Goal: Use online tool/utility: Utilize a website feature to perform a specific function

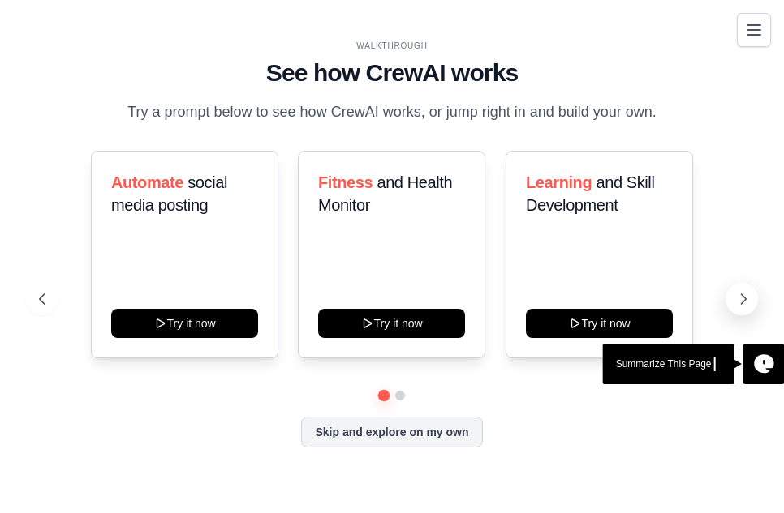
click at [735, 300] on icon at bounding box center [743, 299] width 16 height 16
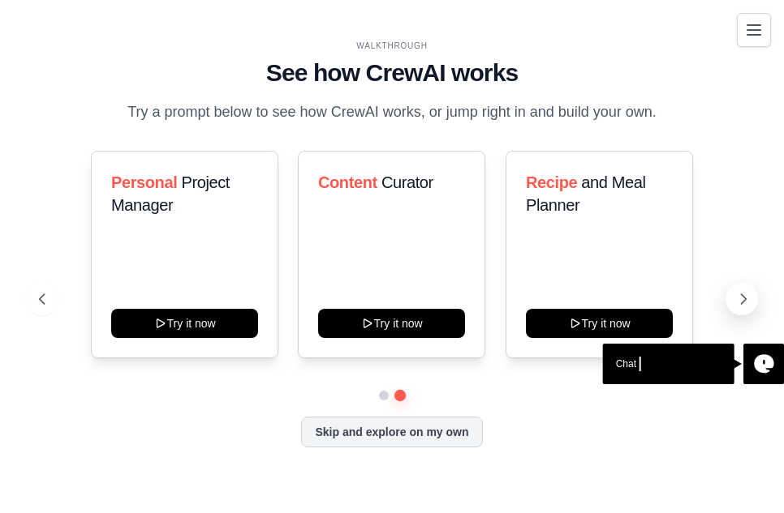
click at [733, 301] on button at bounding box center [741, 299] width 32 height 32
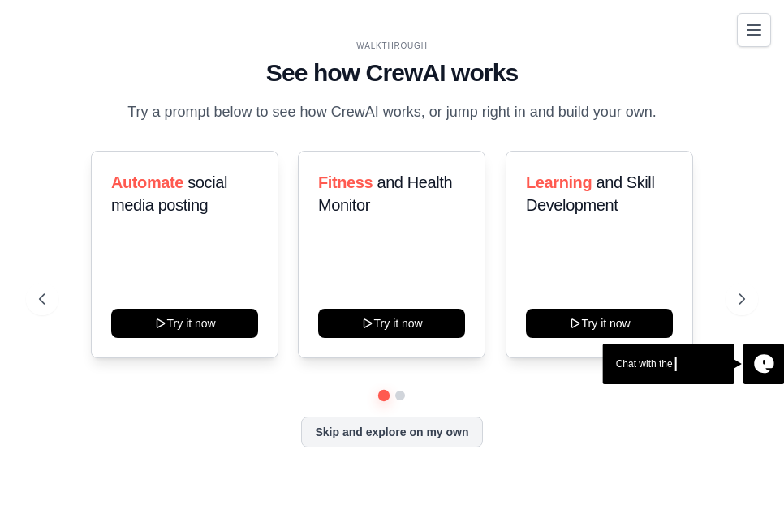
drag, startPoint x: 732, startPoint y: 303, endPoint x: 723, endPoint y: 307, distance: 10.9
click at [732, 303] on button at bounding box center [741, 299] width 32 height 32
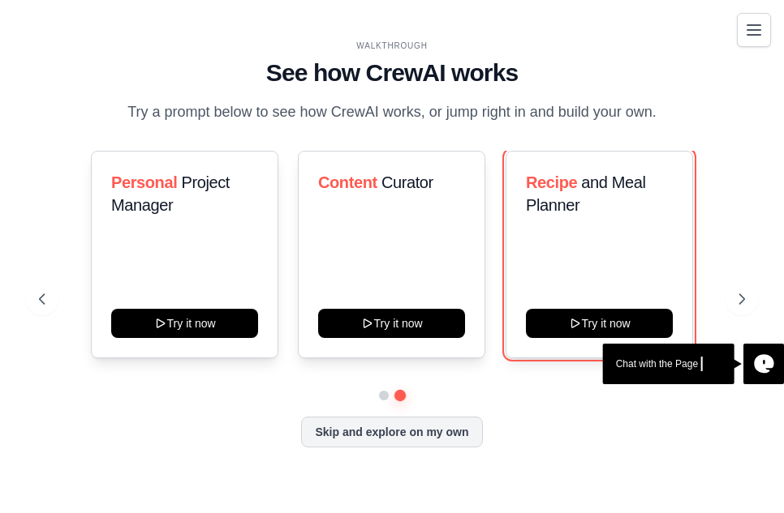
drag, startPoint x: 655, startPoint y: 319, endPoint x: 651, endPoint y: 345, distance: 26.2
click at [654, 320] on button "Try it now" at bounding box center [599, 323] width 147 height 29
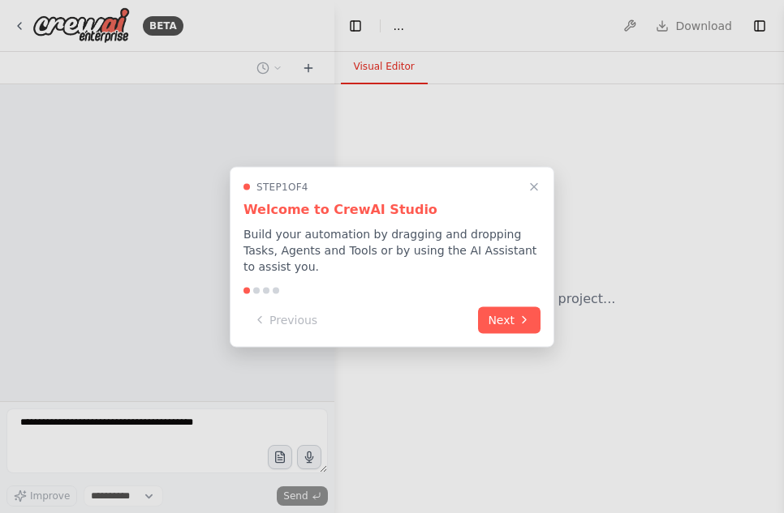
select select "****"
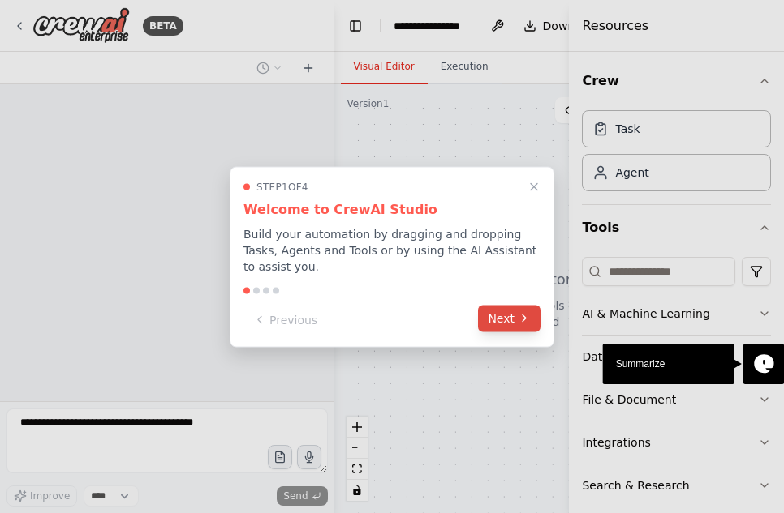
click at [492, 324] on button "Next" at bounding box center [509, 318] width 62 height 27
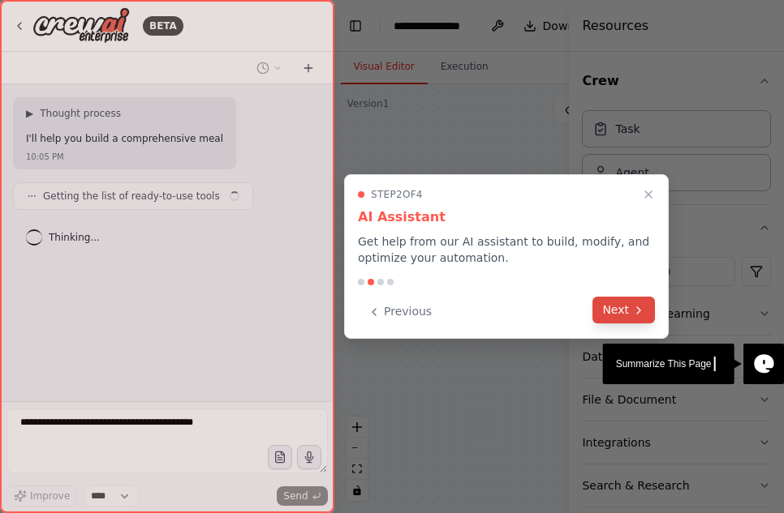
click at [603, 300] on button "Next" at bounding box center [623, 310] width 62 height 27
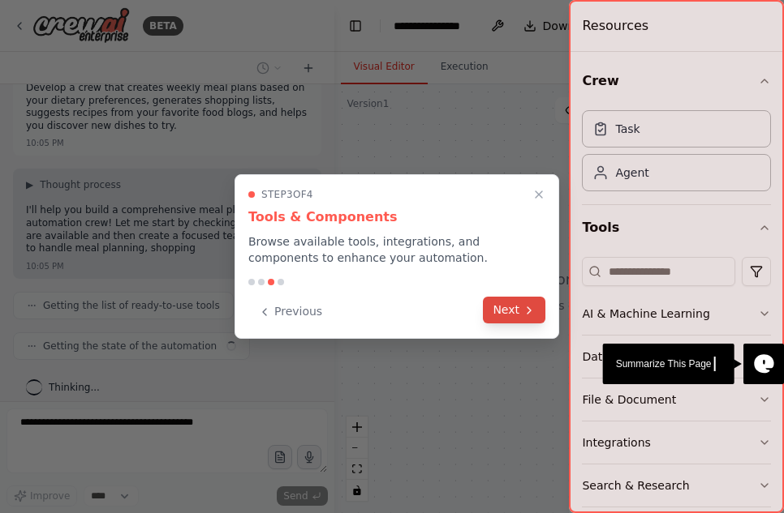
scroll to position [35, 0]
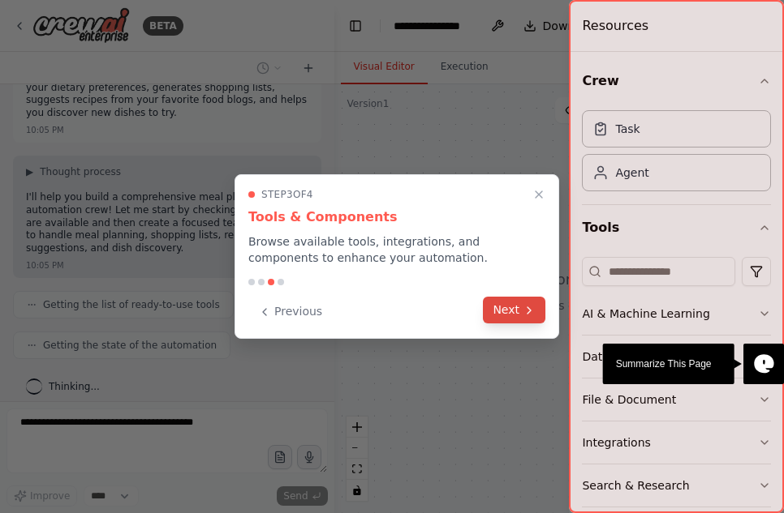
click at [529, 320] on button "Next" at bounding box center [514, 310] width 62 height 27
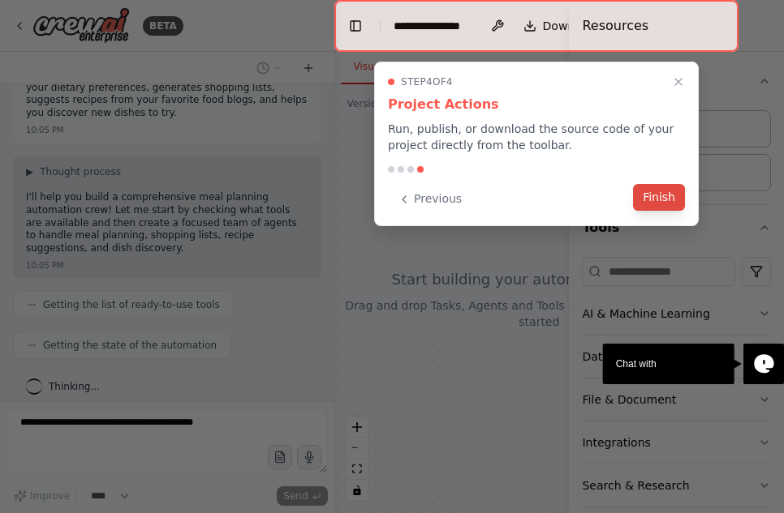
click at [664, 201] on button "Finish" at bounding box center [659, 197] width 52 height 27
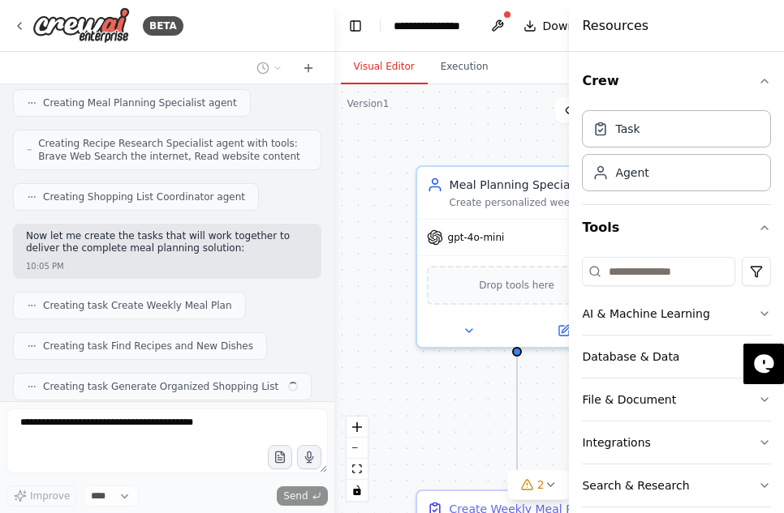
scroll to position [536, 0]
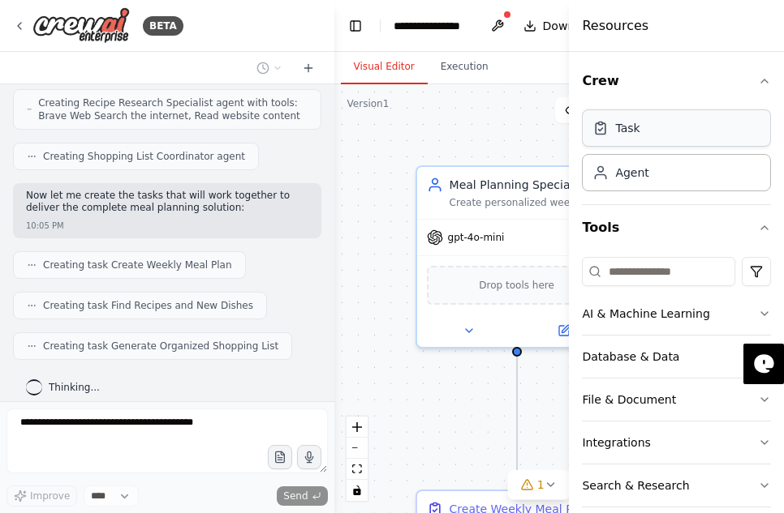
click at [672, 129] on div "Task" at bounding box center [676, 128] width 189 height 37
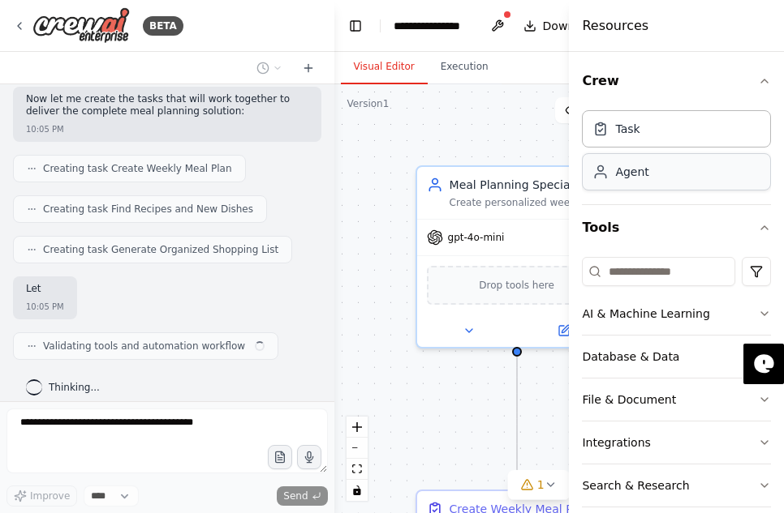
click at [671, 185] on div "Agent" at bounding box center [676, 171] width 189 height 37
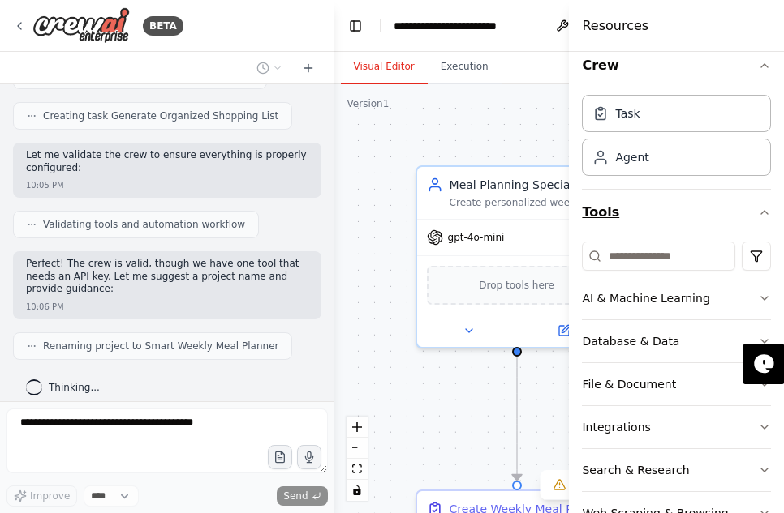
scroll to position [0, 0]
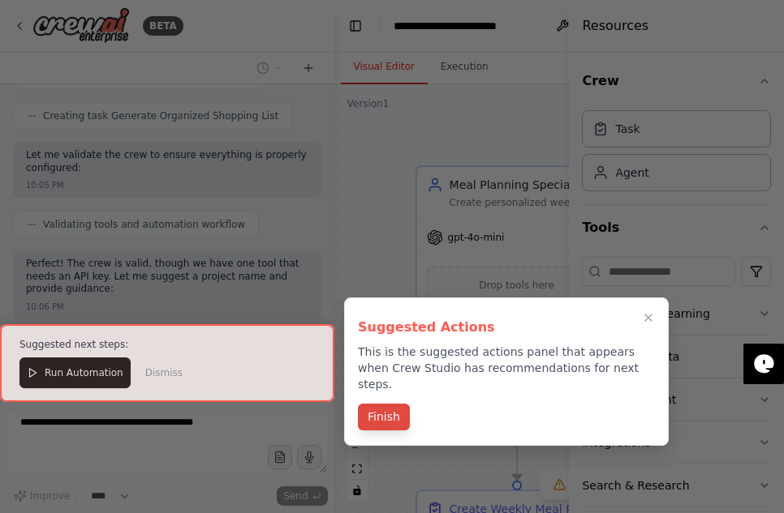
click at [391, 404] on button "Finish" at bounding box center [384, 417] width 52 height 27
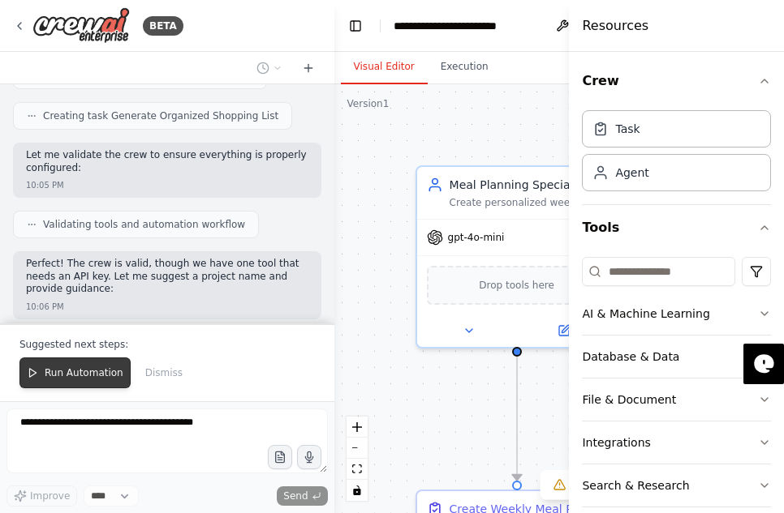
click at [92, 374] on span "Run Automation" at bounding box center [84, 373] width 79 height 13
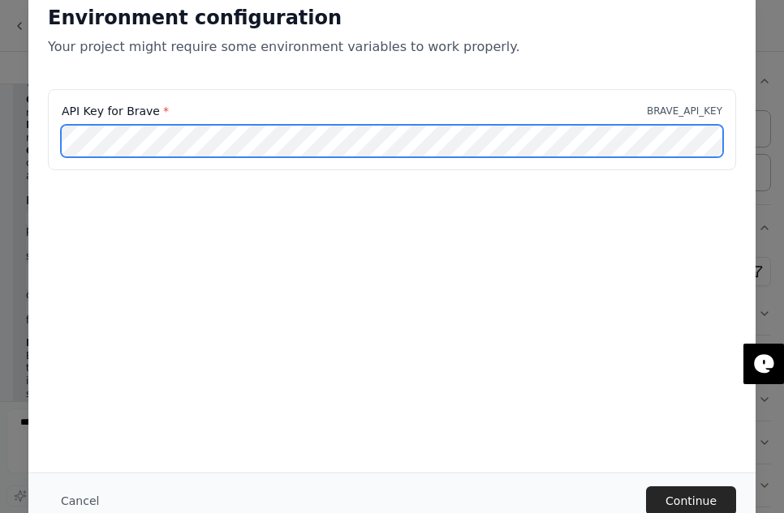
scroll to position [1276, 0]
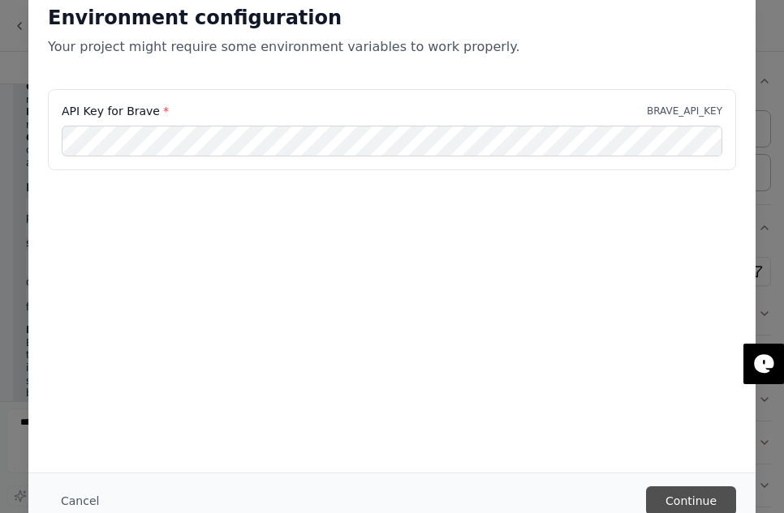
click at [709, 496] on button "Continue" at bounding box center [691, 501] width 90 height 29
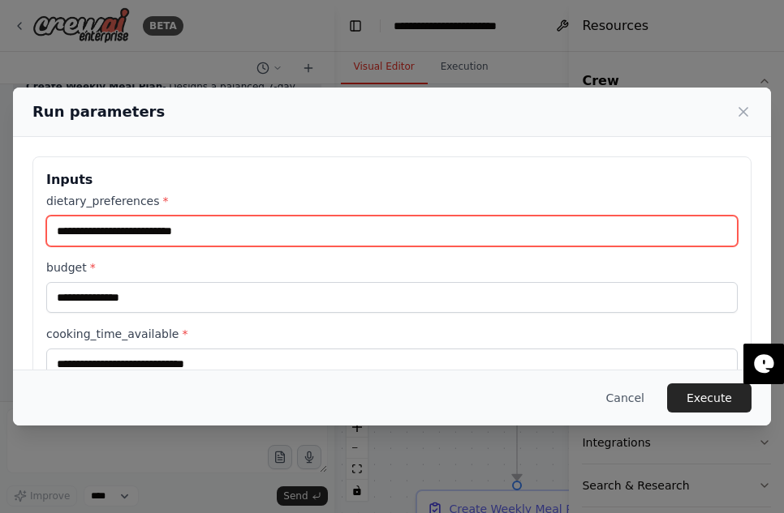
click at [314, 225] on input "dietary_preferences *" at bounding box center [391, 231] width 691 height 31
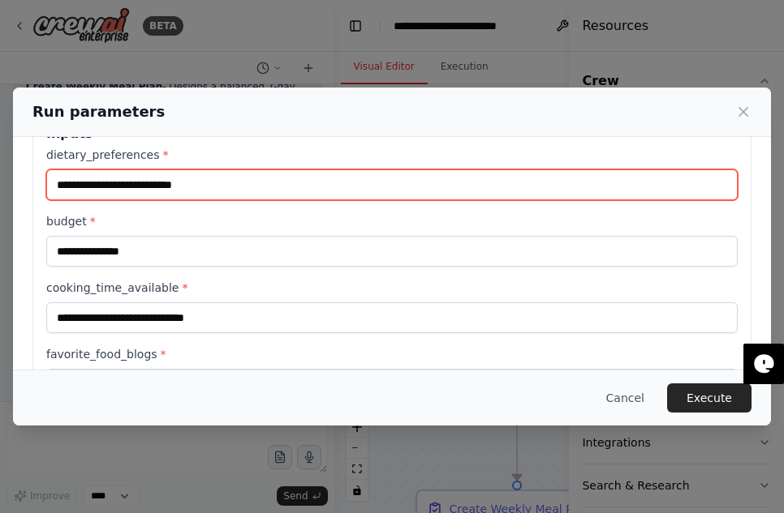
scroll to position [0, 0]
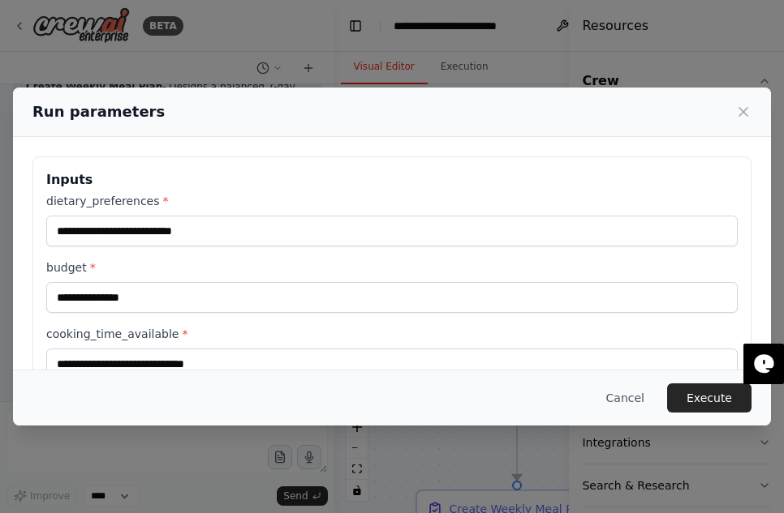
click at [328, 169] on div "Inputs dietary_preferences * budget * cooking_time_available * favorite_food_bl…" at bounding box center [391, 342] width 719 height 370
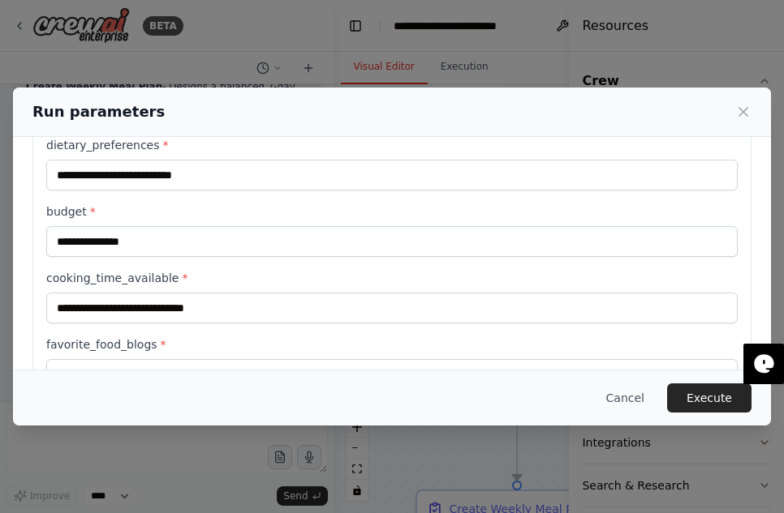
scroll to position [58, 0]
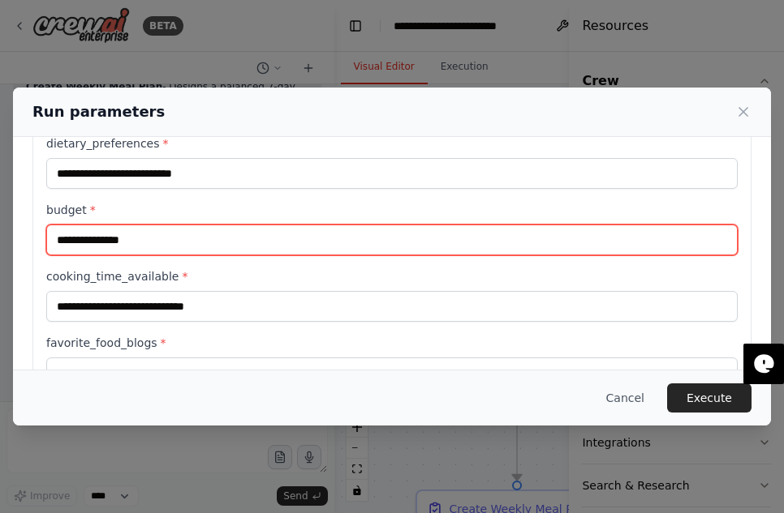
click at [283, 251] on input "budget *" at bounding box center [391, 240] width 691 height 31
type input "*"
type input "**********"
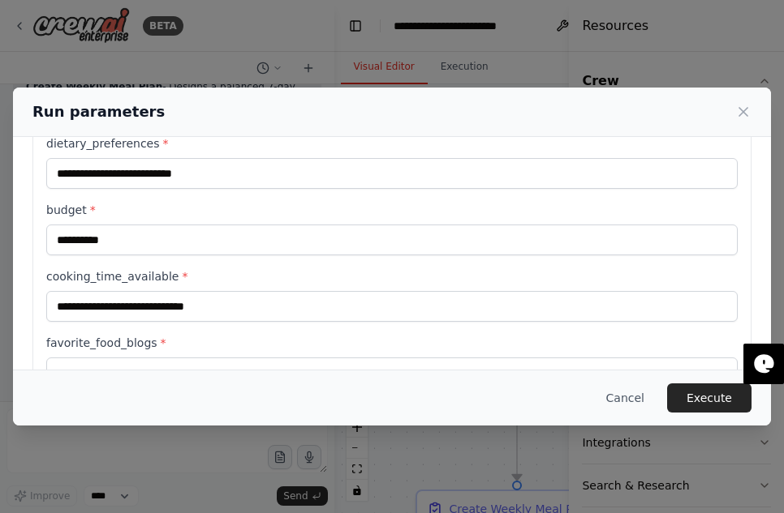
click at [376, 260] on div "**********" at bounding box center [391, 295] width 691 height 320
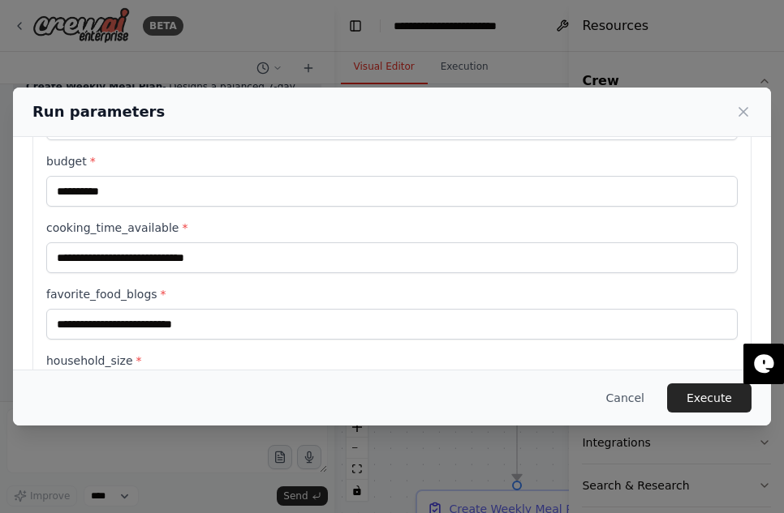
scroll to position [126, 0]
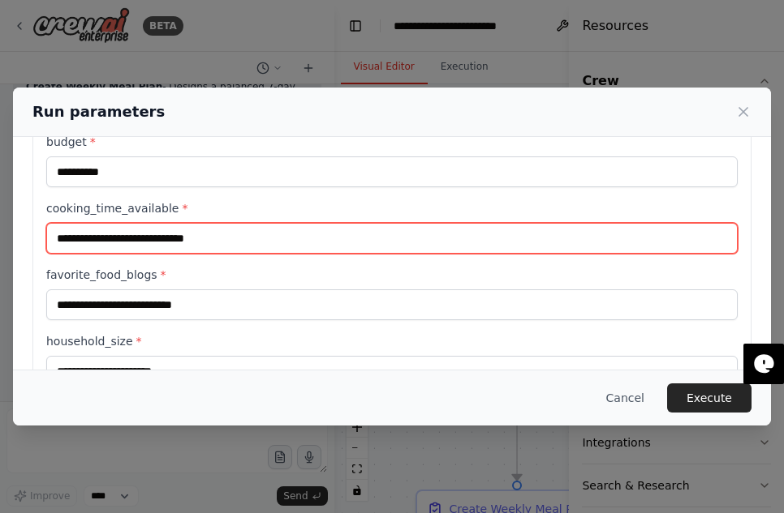
click at [297, 252] on input "cooking_time_available *" at bounding box center [391, 238] width 691 height 31
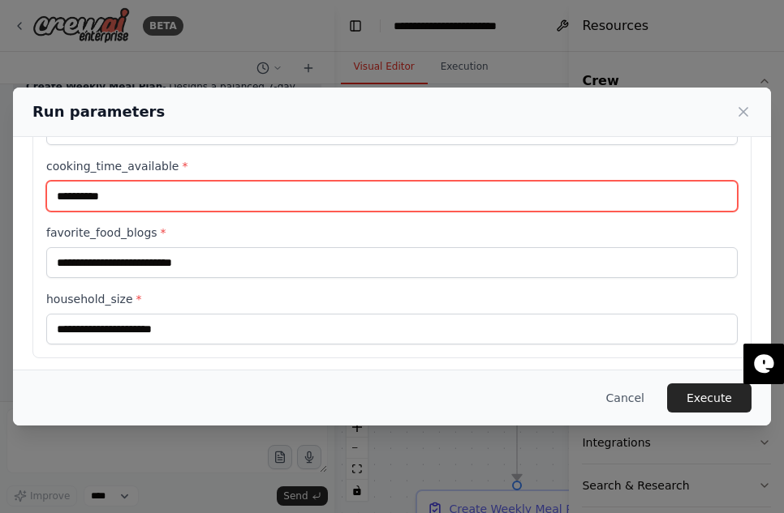
type input "**********"
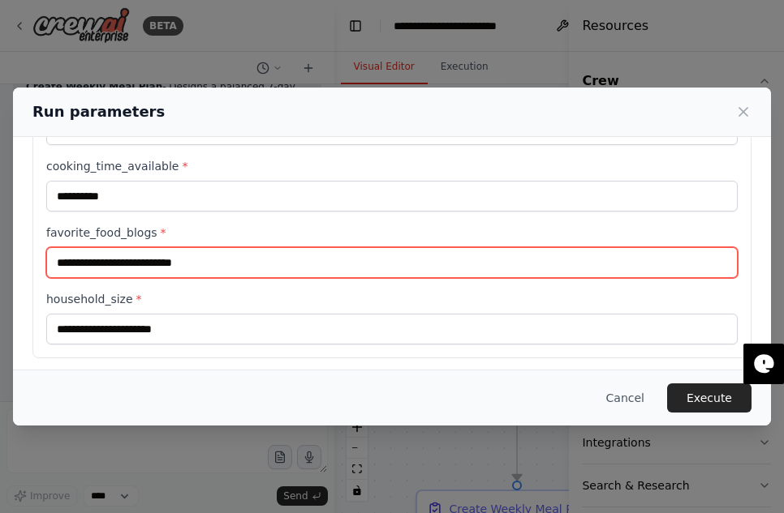
click at [189, 270] on input "favorite_food_blogs *" at bounding box center [391, 262] width 691 height 31
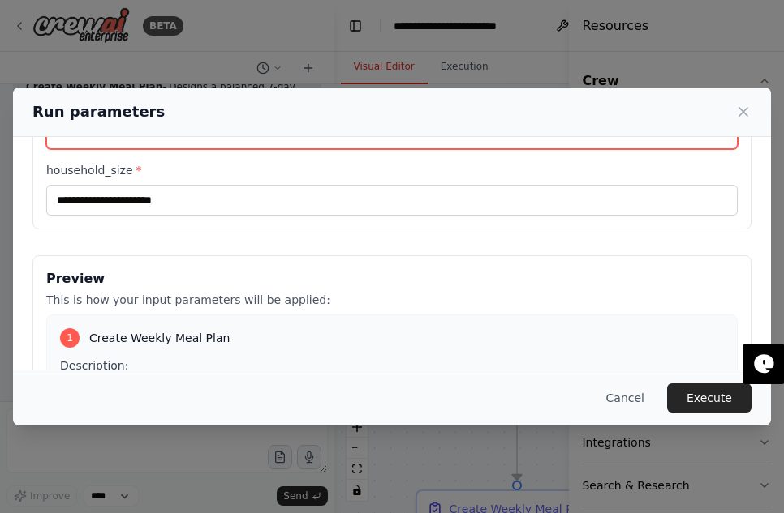
scroll to position [299, 0]
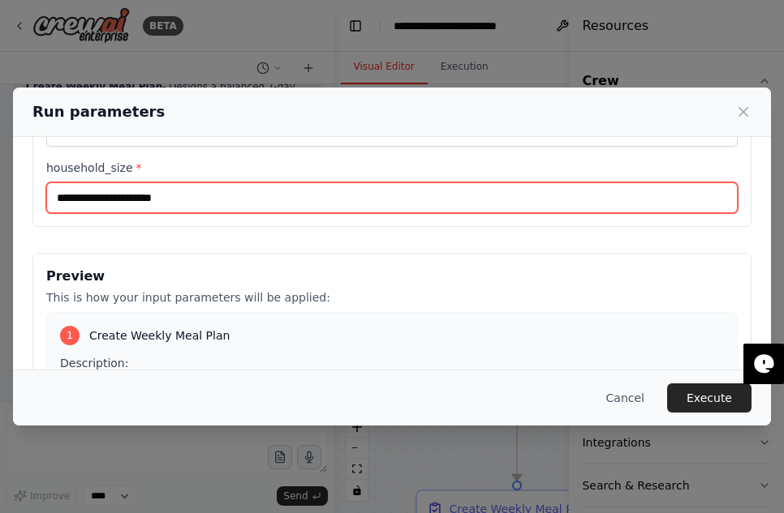
click at [187, 204] on input "household_size *" at bounding box center [391, 198] width 691 height 31
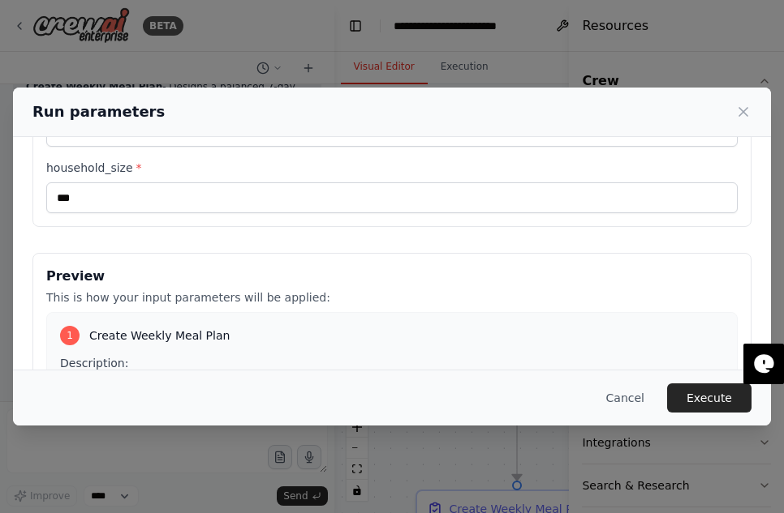
click at [480, 161] on label "household_size *" at bounding box center [391, 168] width 691 height 16
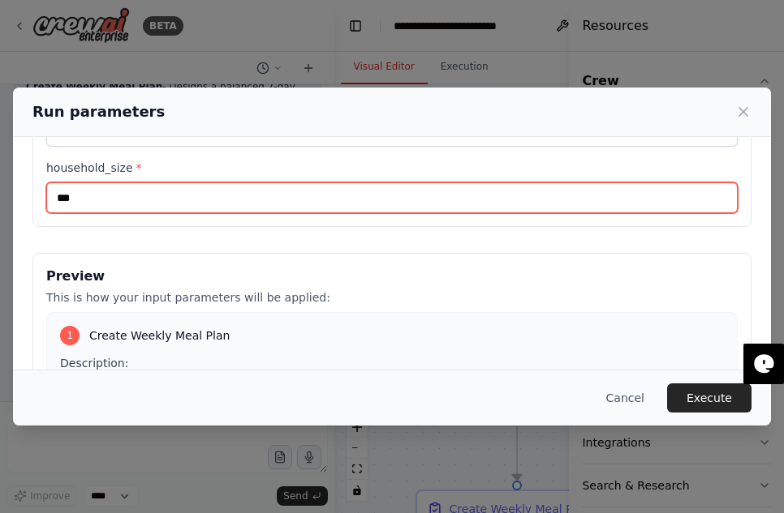
click at [480, 183] on input "***" at bounding box center [391, 198] width 691 height 31
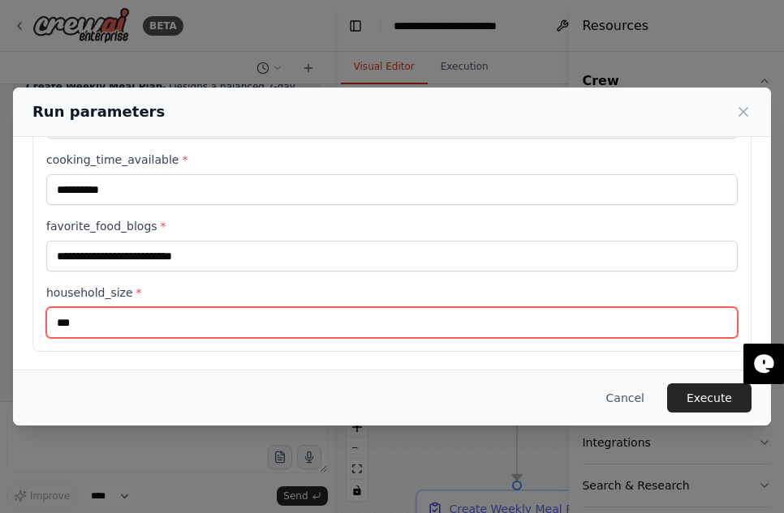
scroll to position [194, 0]
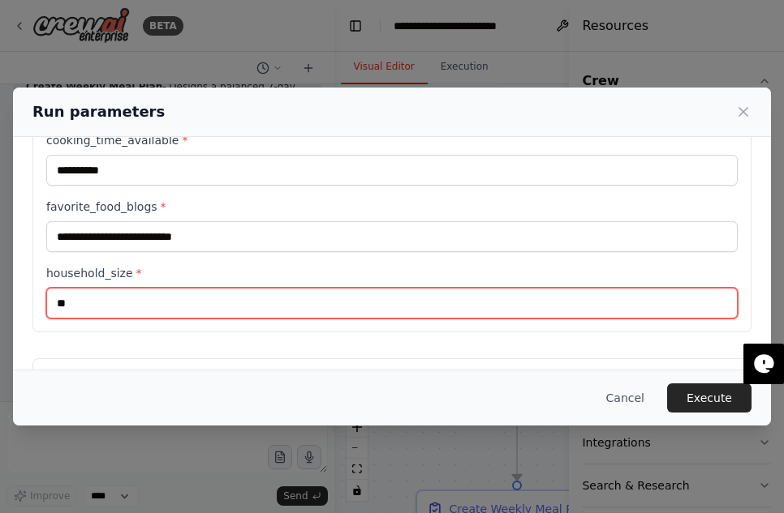
type input "*"
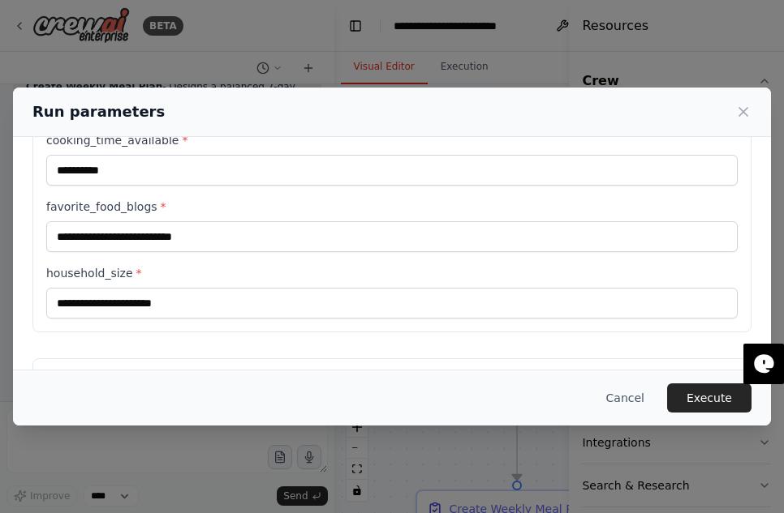
click at [81, 350] on div "**********" at bounding box center [391, 353] width 719 height 780
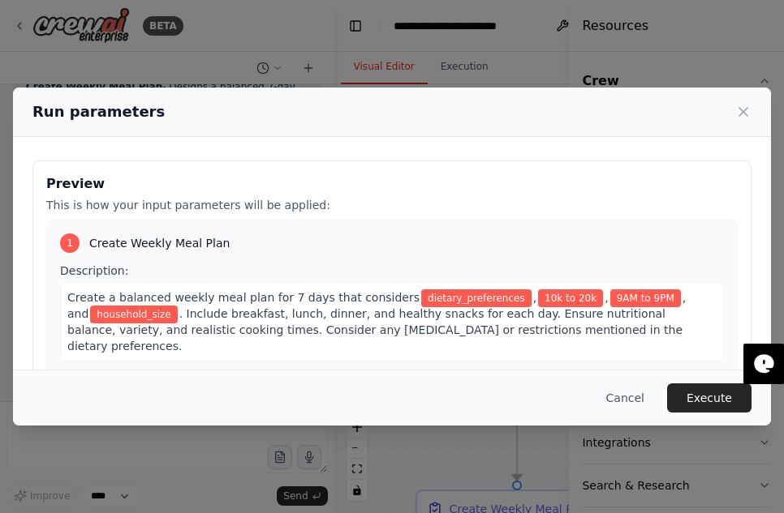
scroll to position [415, 0]
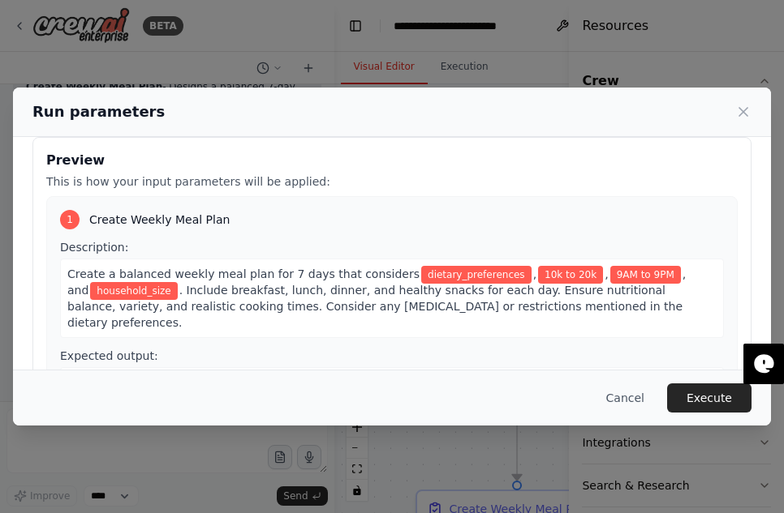
click at [79, 224] on div "1 Create Weekly Meal Plan" at bounding box center [391, 219] width 663 height 19
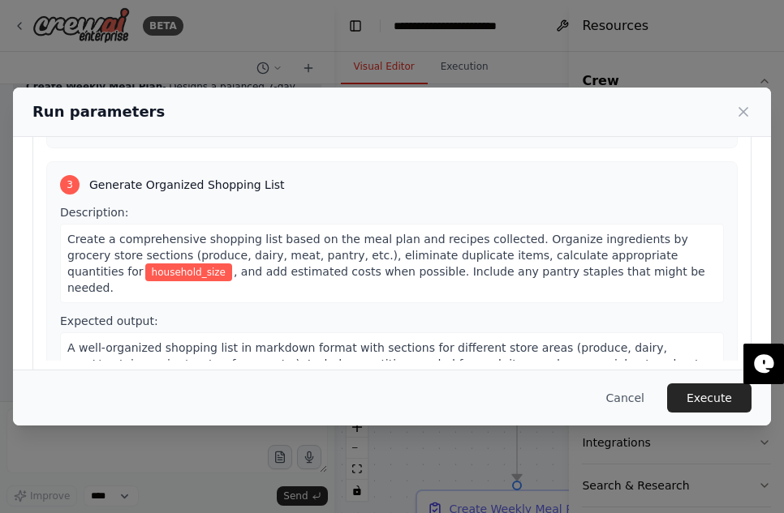
scroll to position [586, 0]
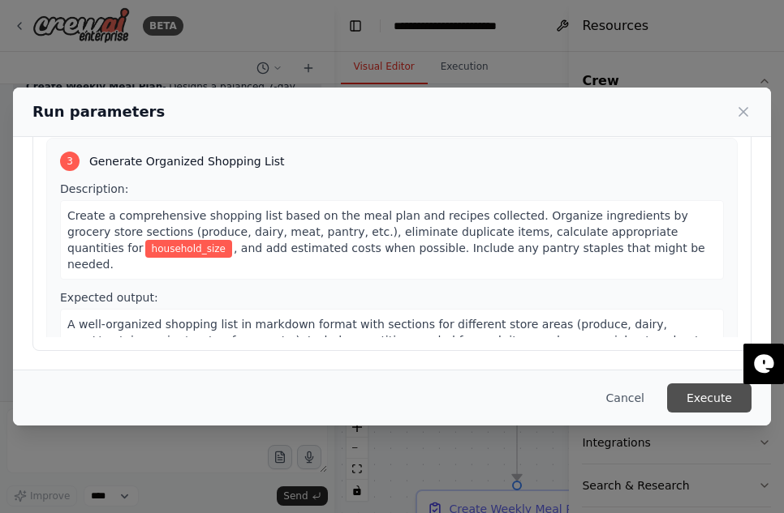
drag, startPoint x: 719, startPoint y: 397, endPoint x: 704, endPoint y: 402, distance: 16.2
click at [719, 398] on button "Execute" at bounding box center [709, 398] width 84 height 29
click at [715, 393] on button "Execute" at bounding box center [709, 398] width 84 height 29
click at [690, 405] on button "Execute" at bounding box center [709, 398] width 84 height 29
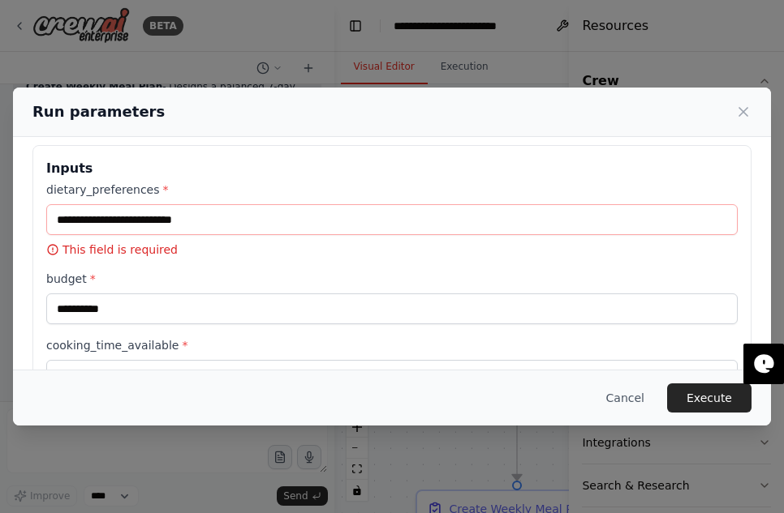
scroll to position [0, 0]
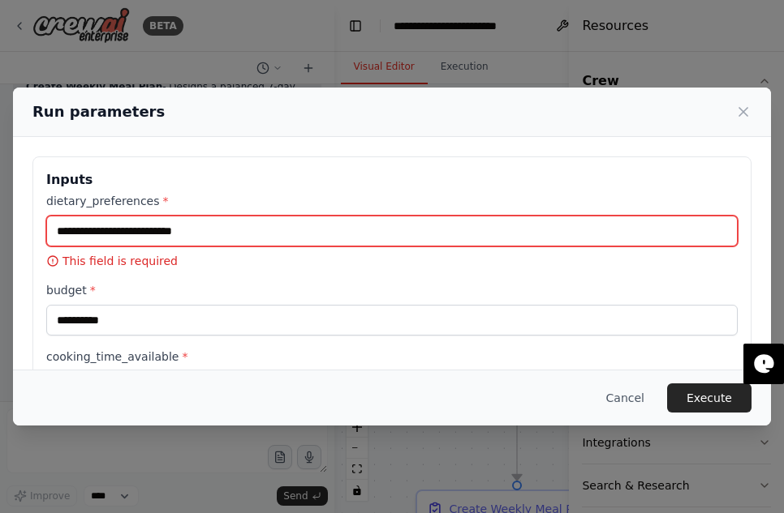
click at [249, 235] on input "dietary_preferences *" at bounding box center [391, 231] width 691 height 31
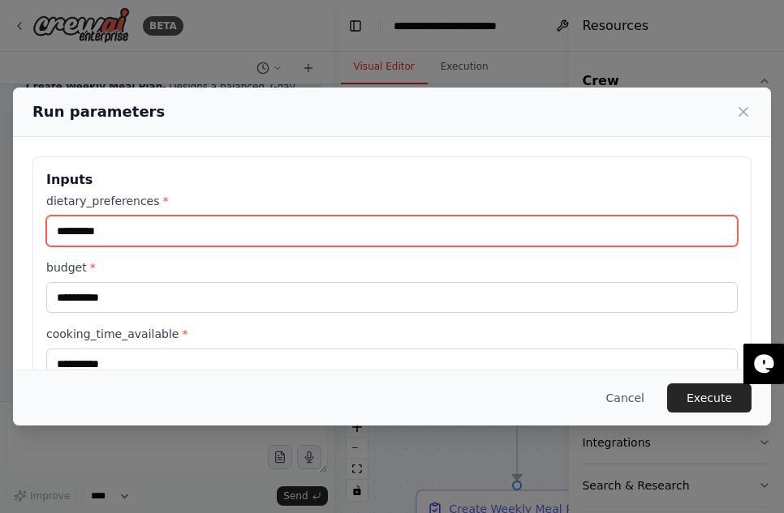
type input "*********"
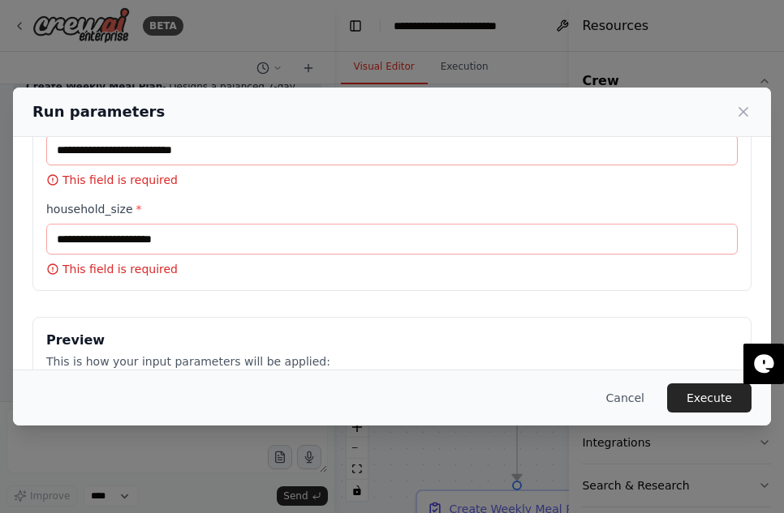
scroll to position [264, 0]
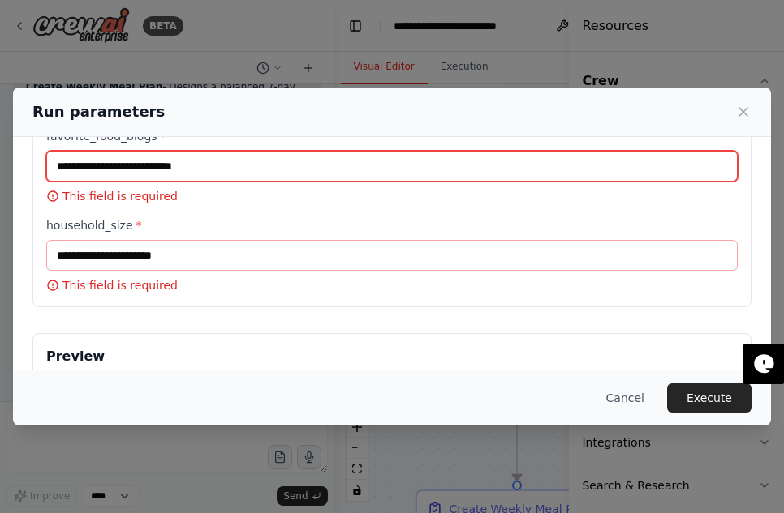
click at [157, 172] on input "favorite_food_blogs *" at bounding box center [391, 166] width 691 height 31
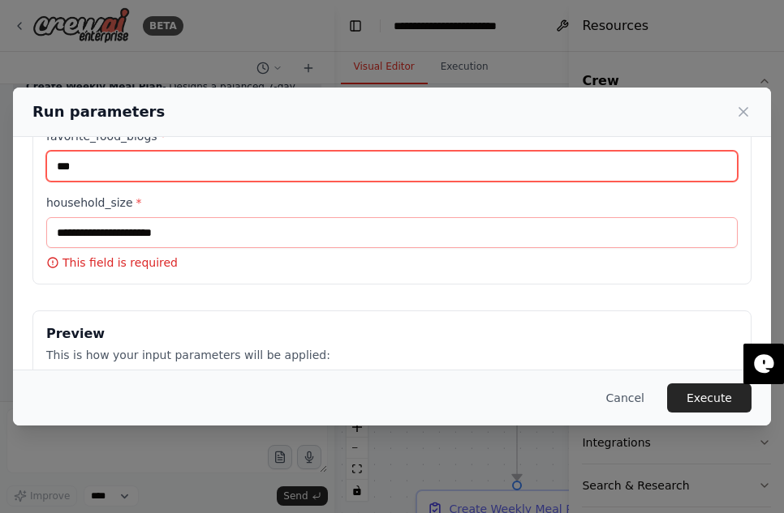
type input "****"
type input "**********"
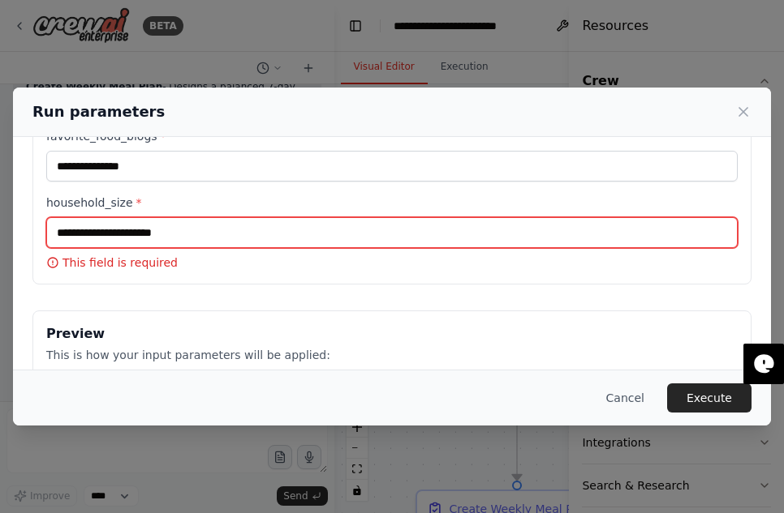
click at [176, 231] on input "household_size *" at bounding box center [391, 232] width 691 height 31
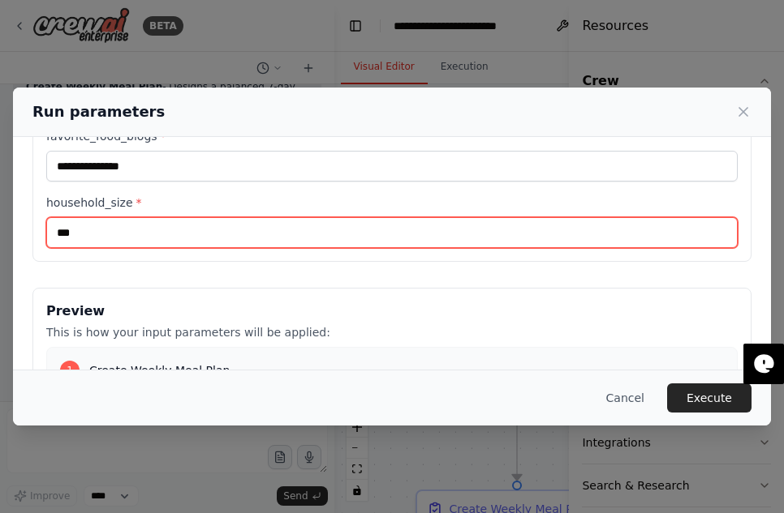
type input "***"
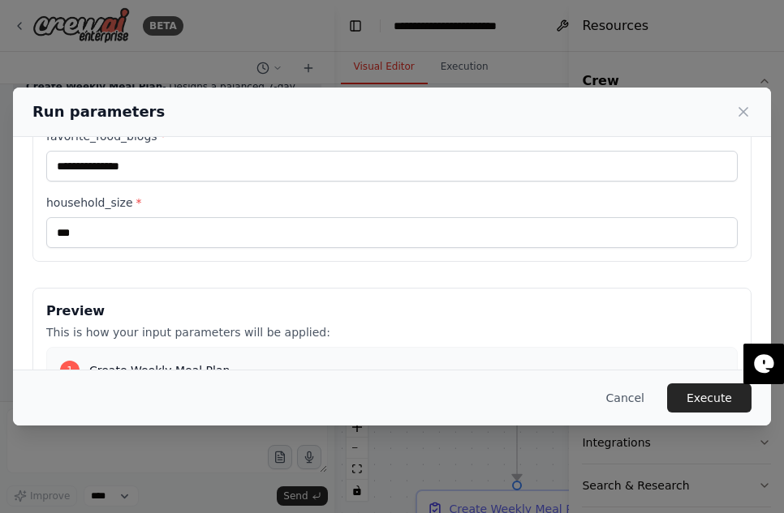
click at [242, 283] on div "**********" at bounding box center [391, 282] width 719 height 780
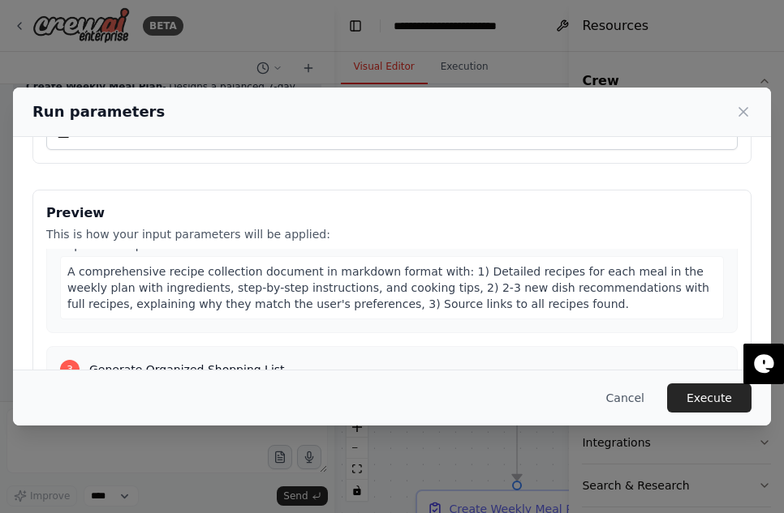
scroll to position [394, 0]
click at [727, 405] on button "Execute" at bounding box center [709, 398] width 84 height 29
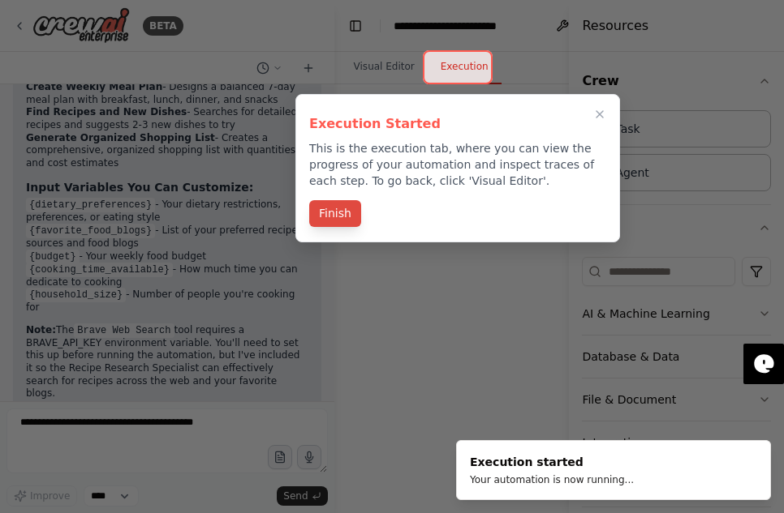
click at [341, 211] on button "Finish" at bounding box center [335, 213] width 52 height 27
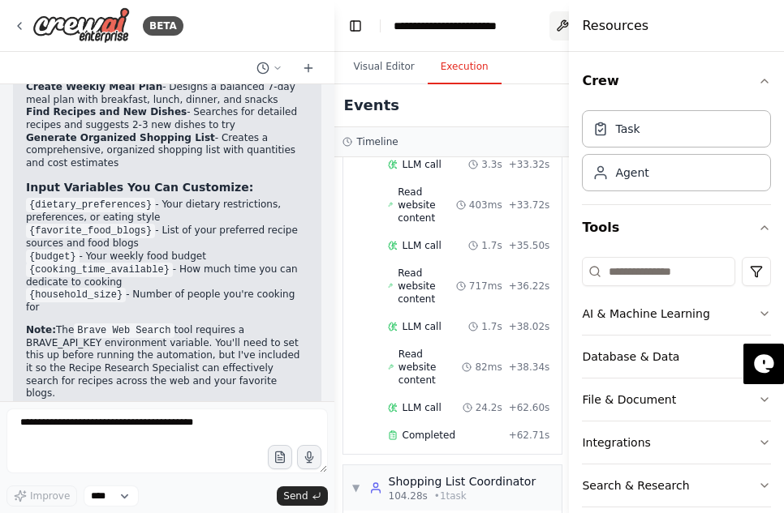
scroll to position [1430, 0]
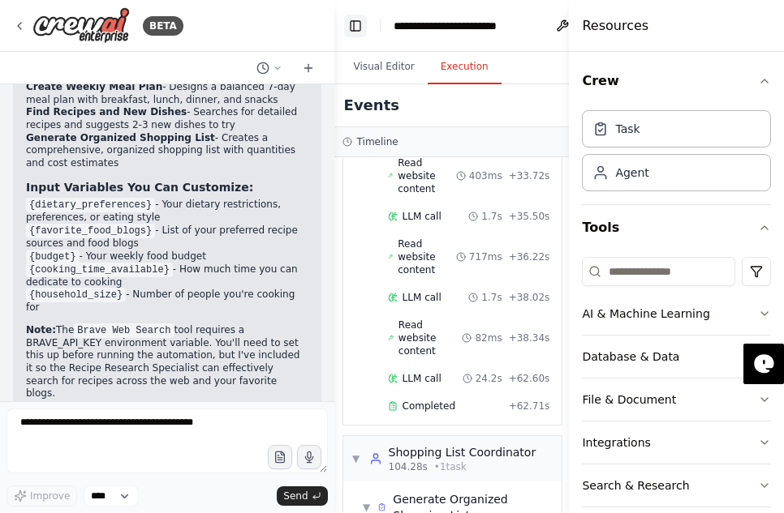
click at [364, 28] on button "Toggle Left Sidebar" at bounding box center [355, 26] width 23 height 23
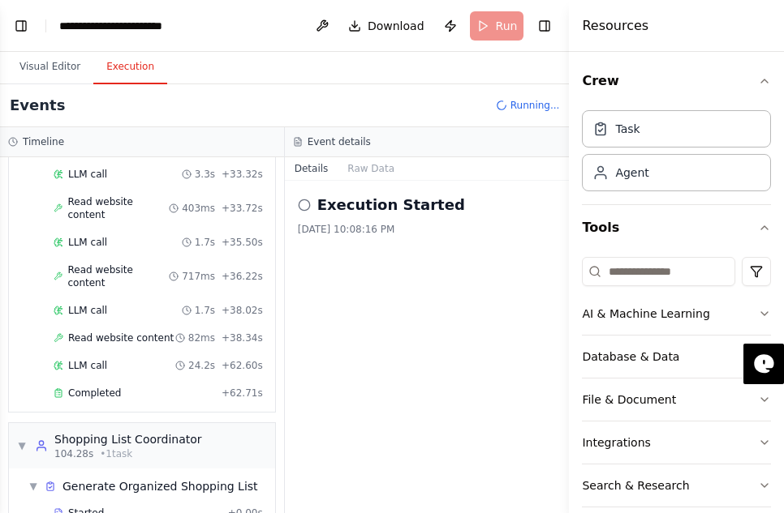
click at [305, 206] on icon at bounding box center [304, 205] width 13 height 13
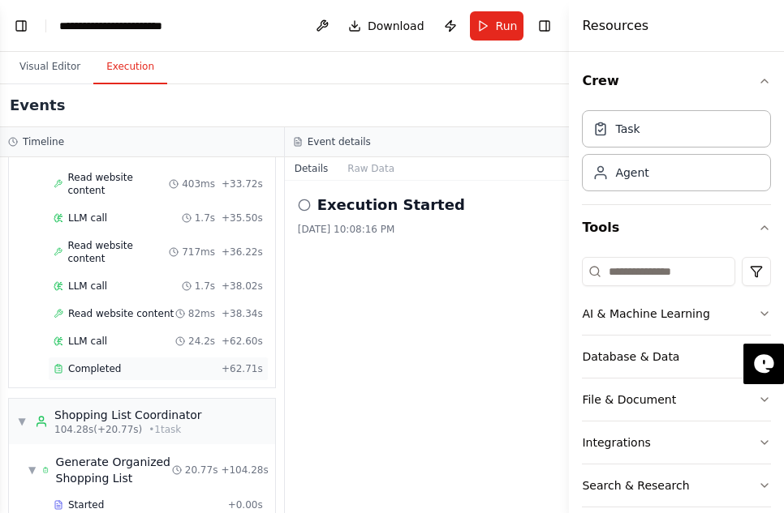
scroll to position [1234, 0]
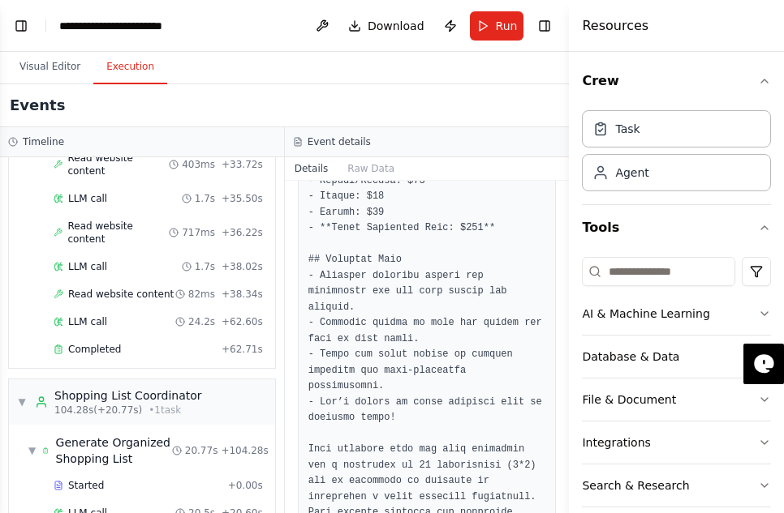
scroll to position [1605, 0]
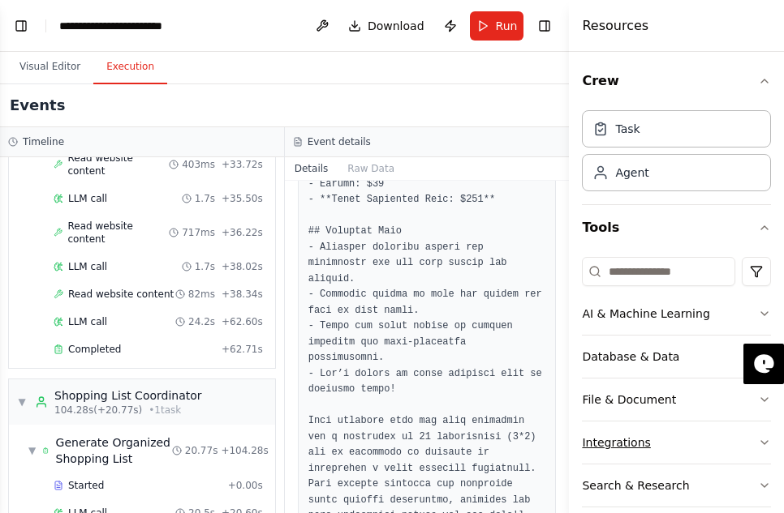
drag, startPoint x: 649, startPoint y: 406, endPoint x: 650, endPoint y: 436, distance: 30.8
click at [649, 408] on button "File & Document" at bounding box center [676, 400] width 189 height 42
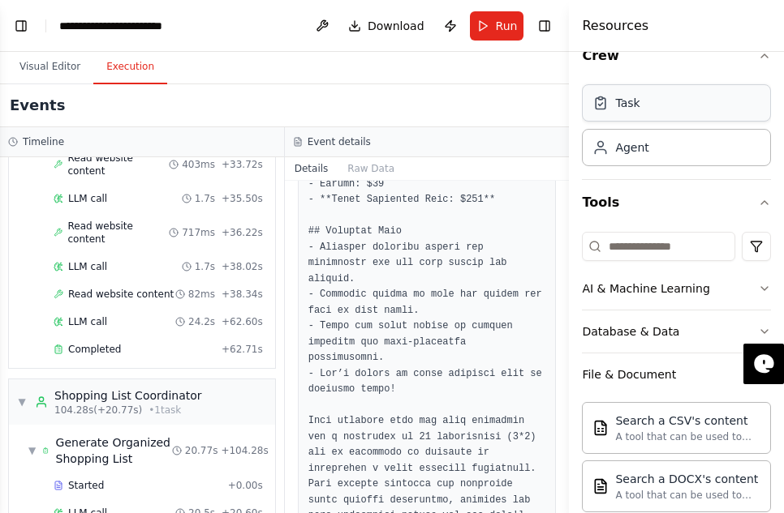
scroll to position [15, 0]
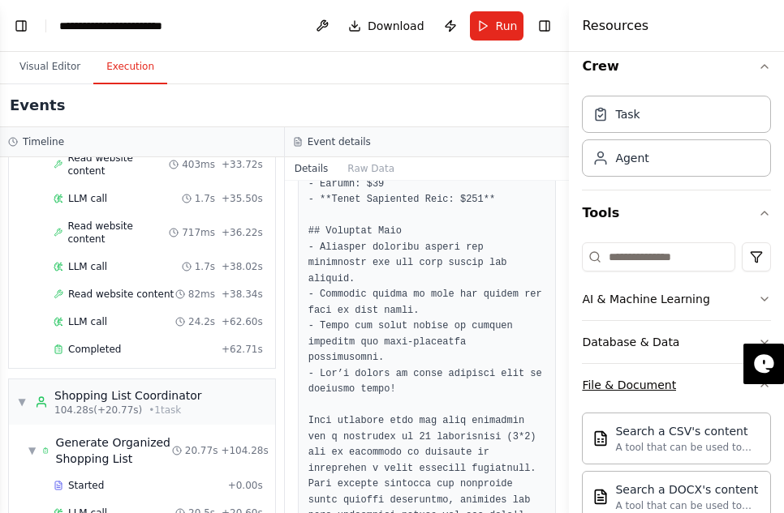
click at [705, 390] on button "File & Document" at bounding box center [676, 385] width 189 height 42
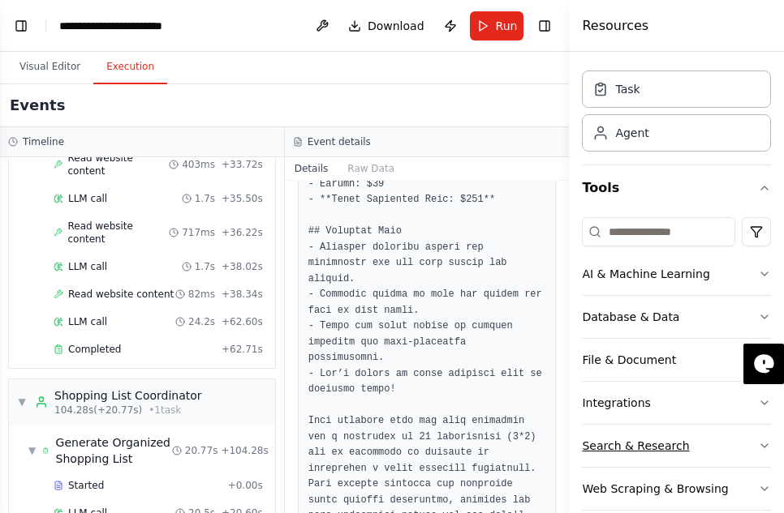
scroll to position [63, 0]
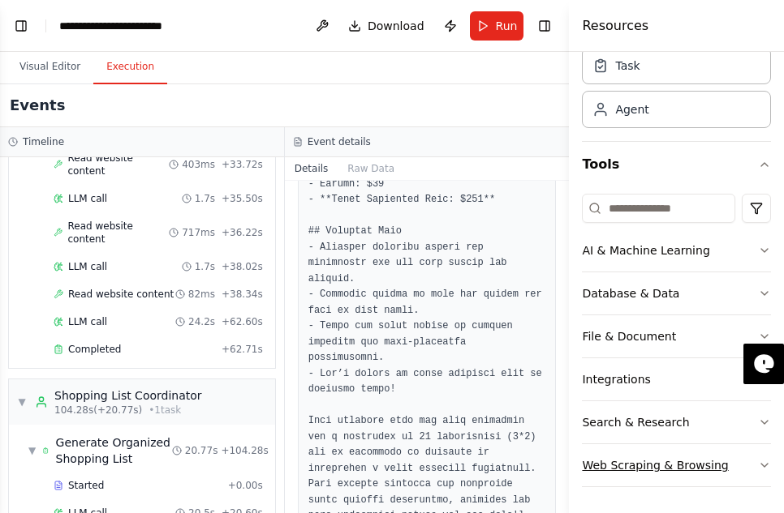
click at [668, 460] on div "Web Scraping & Browsing" at bounding box center [655, 465] width 146 height 16
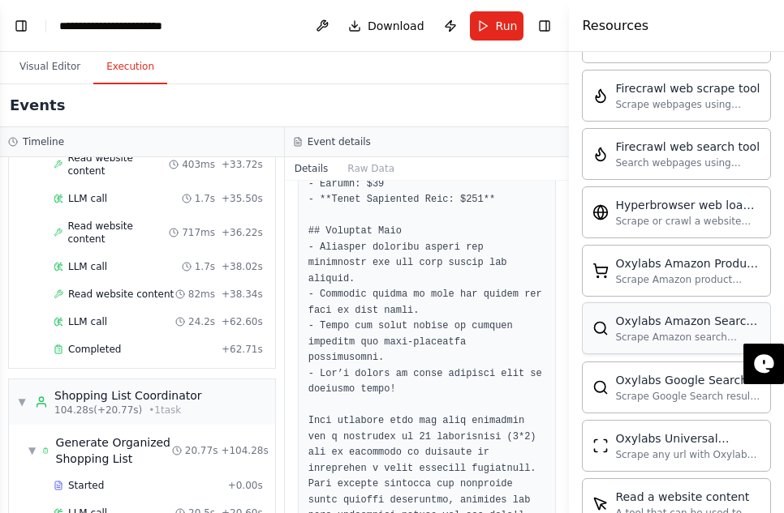
scroll to position [610, 0]
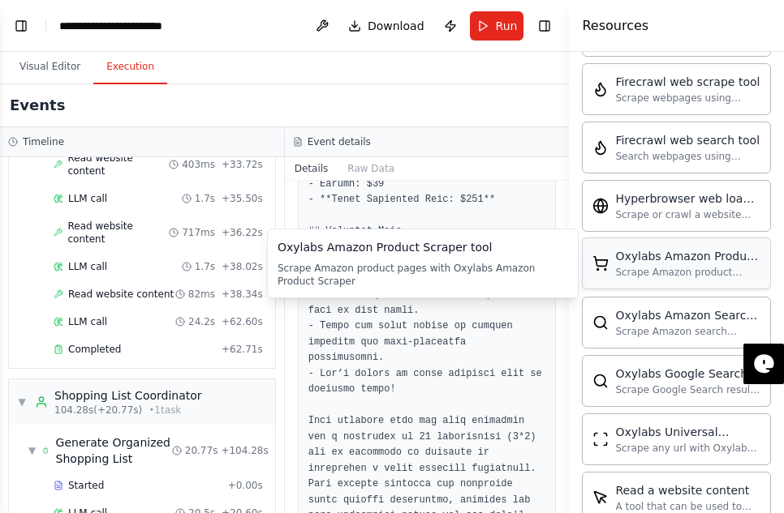
click at [709, 260] on div "Oxylabs Amazon Product Scraper tool" at bounding box center [687, 256] width 145 height 16
click at [632, 257] on div "Oxylabs Amazon Product Scraper tool" at bounding box center [687, 256] width 145 height 16
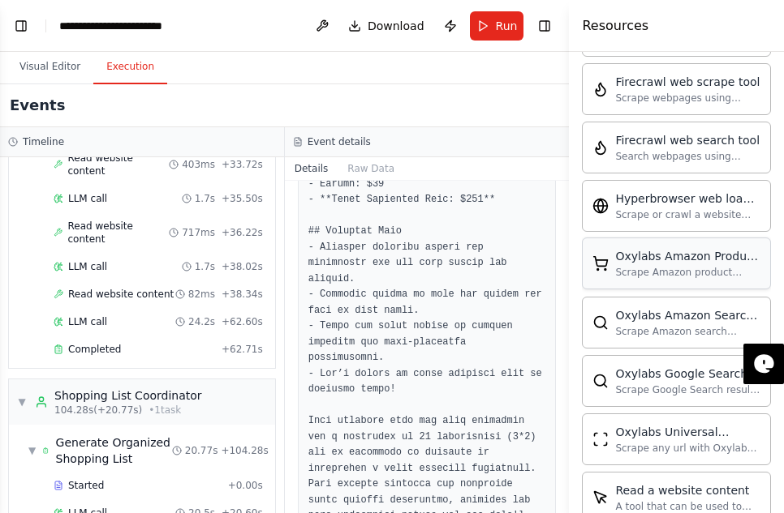
click at [641, 275] on div "Scrape Amazon product pages with Oxylabs Amazon Product Scraper" at bounding box center [687, 272] width 145 height 13
